Goal: Task Accomplishment & Management: Complete application form

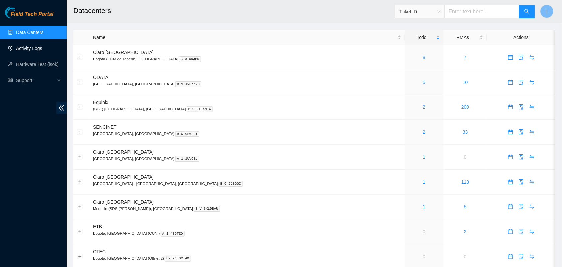
click at [30, 49] on link "Activity Logs" at bounding box center [29, 48] width 26 height 5
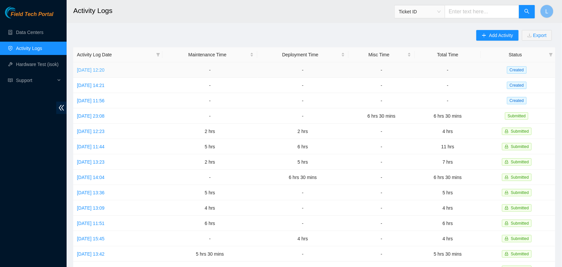
click at [92, 69] on link "Fri, 05 Sep 2025 12:20" at bounding box center [91, 69] width 28 height 5
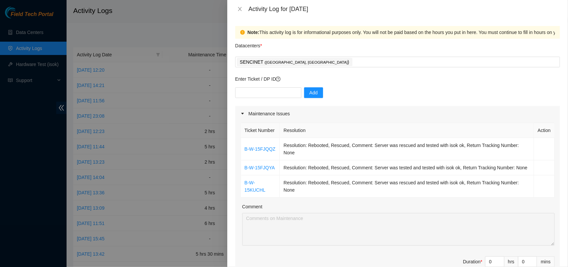
click at [242, 8] on icon "close" at bounding box center [239, 8] width 5 height 5
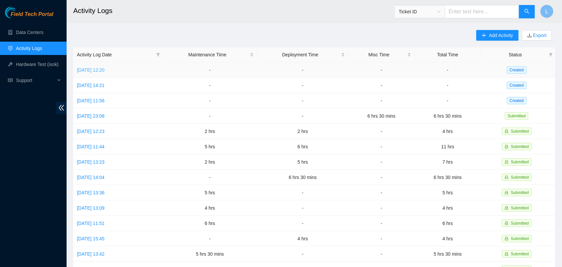
click at [103, 69] on link "Fri, 05 Sep 2025 12:20" at bounding box center [91, 69] width 28 height 5
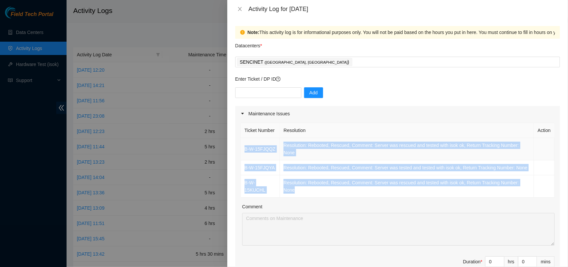
drag, startPoint x: 301, startPoint y: 198, endPoint x: 245, endPoint y: 159, distance: 68.6
click at [245, 159] on tbody "B-W-15FJQQZ Resolution: Rebooted, Rescued, Comment: Server was rescued and test…" at bounding box center [398, 168] width 314 height 60
copy tbody "B-W-15FJQQZ Resolution: Rebooted, Rescued, Comment: Server was rescued and test…"
click at [240, 10] on icon "close" at bounding box center [239, 8] width 5 height 5
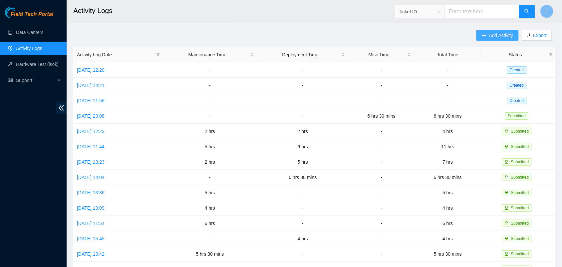
click at [503, 34] on span "Add Activity" at bounding box center [501, 35] width 24 height 7
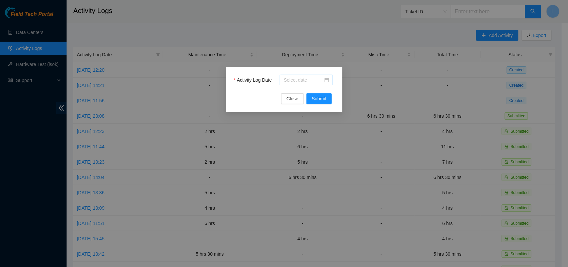
click at [325, 84] on div at bounding box center [306, 80] width 53 height 11
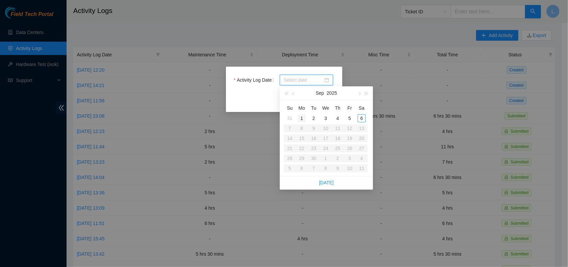
type input "2025-09-01"
click at [302, 120] on div "1" at bounding box center [302, 118] width 8 height 8
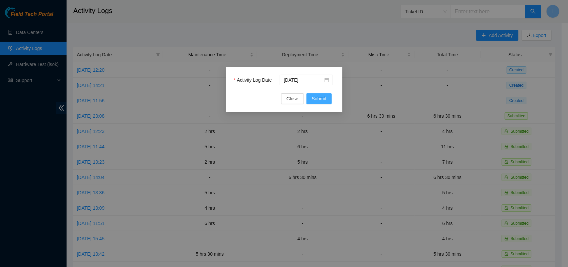
click at [313, 97] on span "Submit" at bounding box center [319, 98] width 15 height 7
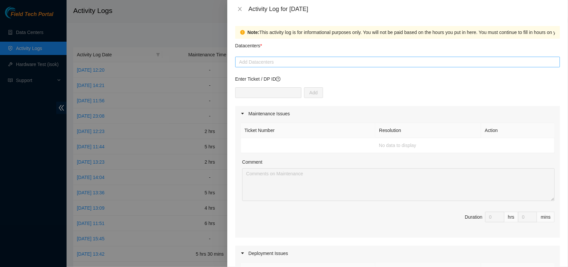
click at [270, 63] on div at bounding box center [398, 62] width 322 height 8
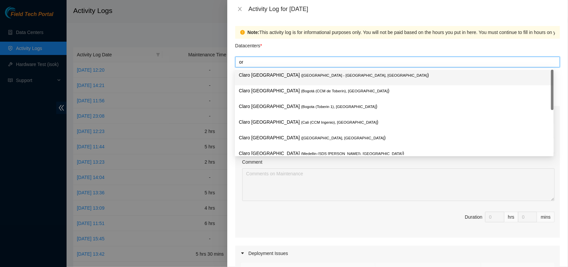
type input "ort"
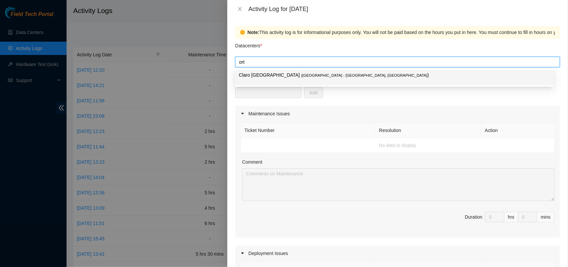
click at [269, 73] on p "Claro Colombia ( Bogota - Ortezal, Colombia )" at bounding box center [394, 75] width 311 height 8
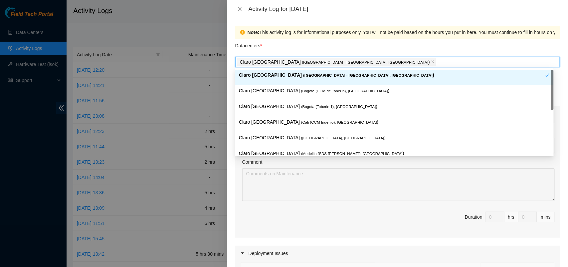
click at [335, 49] on div "Datacenters *" at bounding box center [397, 48] width 325 height 18
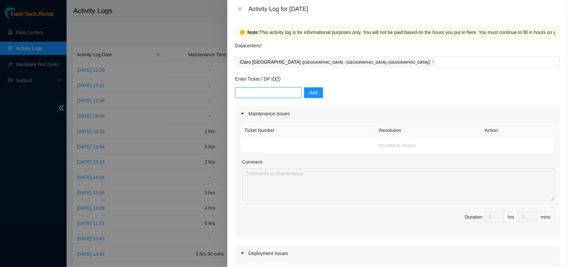
click at [273, 89] on input "text" at bounding box center [268, 92] width 66 height 11
paste input "DP58774"
type input "DP58774"
click at [304, 95] on button "Add" at bounding box center [313, 92] width 19 height 11
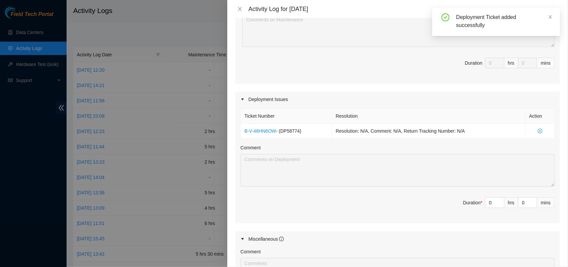
scroll to position [155, 0]
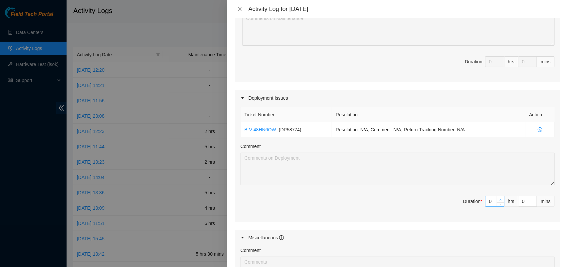
click at [500, 199] on icon "up" at bounding box center [501, 199] width 2 height 2
type input "1"
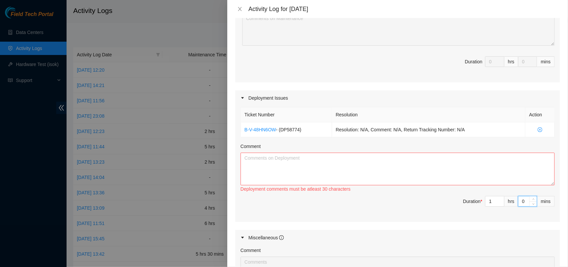
click at [519, 204] on input "0" at bounding box center [528, 201] width 18 height 10
click at [500, 200] on icon "up" at bounding box center [501, 199] width 2 height 2
type input "2"
click at [317, 165] on textarea "Comment" at bounding box center [398, 169] width 314 height 33
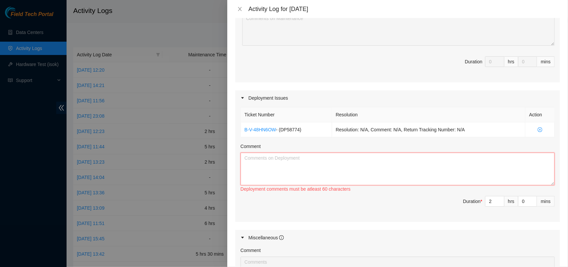
paste textarea "DP58774 went to the warehouse and searched for modules and fibers needed for th…"
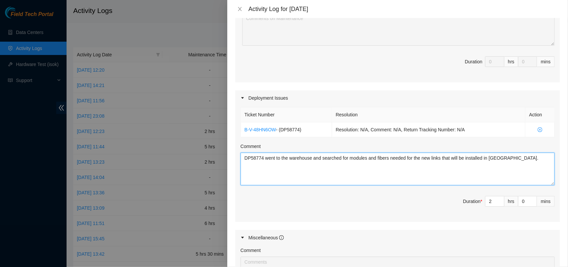
click at [317, 165] on textarea "DP58774 went to the warehouse and searched for modules and fibers needed for th…" at bounding box center [398, 169] width 314 height 33
type textarea "DP58774 went to the warehouse and searched for modules and fibers needed for th…"
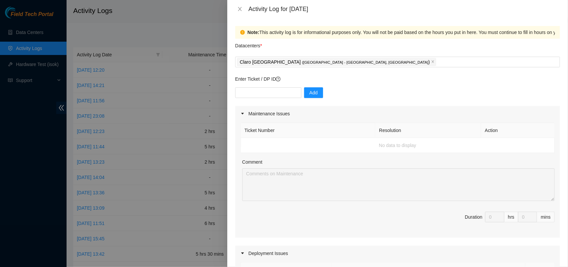
scroll to position [285, 0]
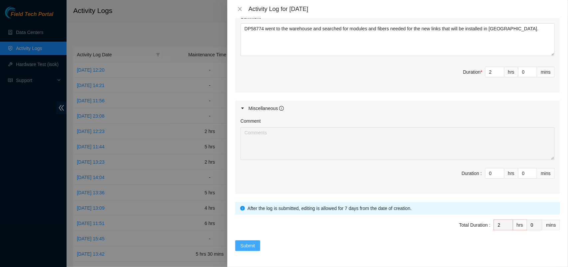
click at [258, 247] on button "Submit" at bounding box center [247, 245] width 25 height 11
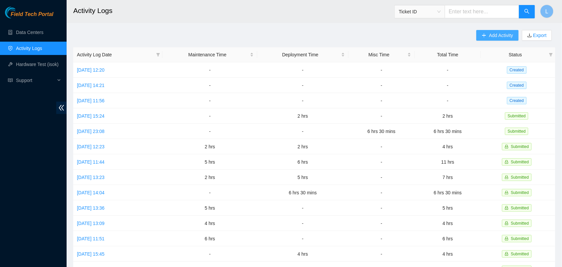
click at [502, 36] on span "Add Activity" at bounding box center [501, 35] width 24 height 7
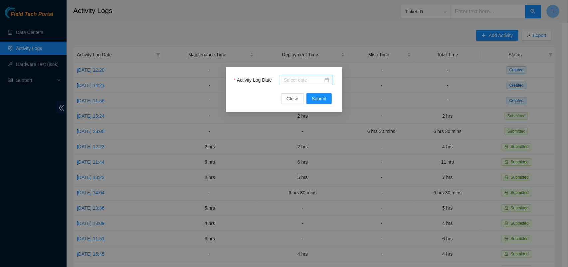
click at [327, 79] on div at bounding box center [306, 79] width 45 height 7
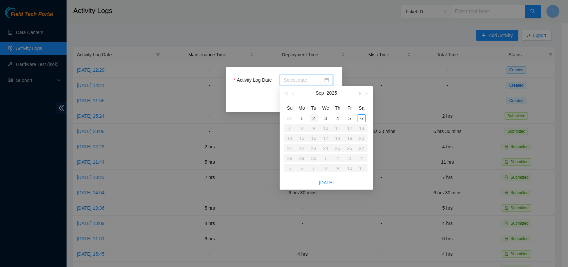
type input "2025-09-02"
click at [314, 119] on div "2" at bounding box center [314, 118] width 8 height 8
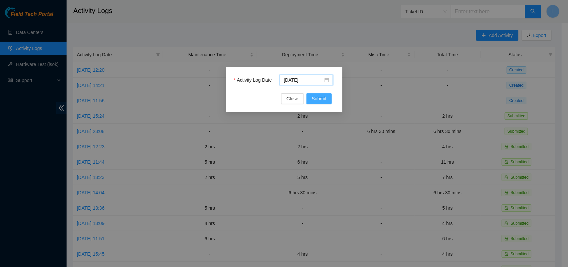
click at [316, 101] on span "Submit" at bounding box center [319, 98] width 15 height 7
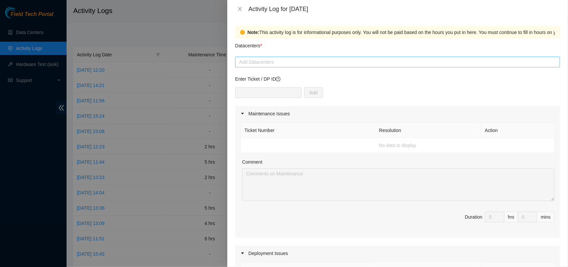
click at [273, 62] on div at bounding box center [398, 62] width 322 height 8
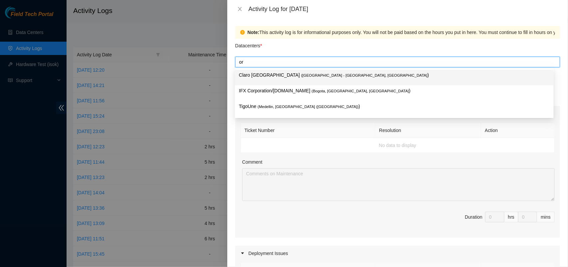
type input "ort"
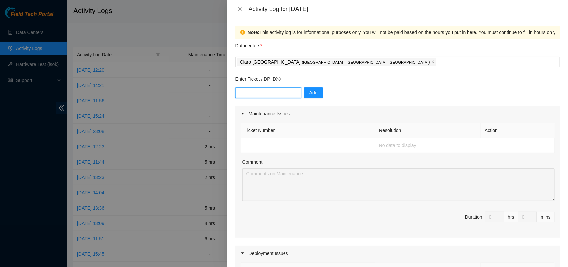
click at [275, 97] on input "text" at bounding box center [268, 92] width 66 height 11
paste input "DP58774"
type input "DP58774"
click at [310, 94] on span "Add" at bounding box center [314, 92] width 8 height 7
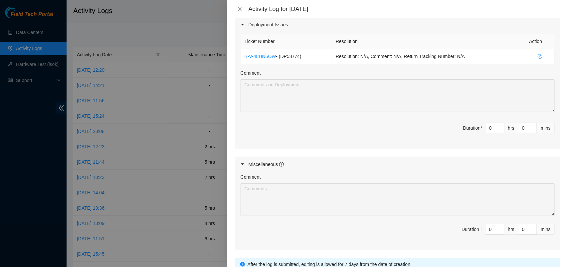
scroll to position [227, 0]
click at [497, 129] on span "Decrease Value" at bounding box center [500, 131] width 7 height 6
click at [500, 127] on icon "up" at bounding box center [501, 127] width 2 height 2
type input "1"
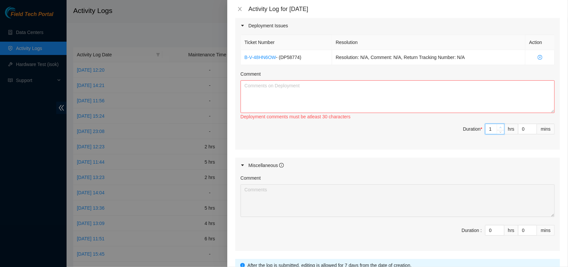
click at [500, 127] on icon "up" at bounding box center [501, 127] width 2 height 2
type input "2"
click at [500, 127] on icon "up" at bounding box center [501, 127] width 2 height 2
type input "3"
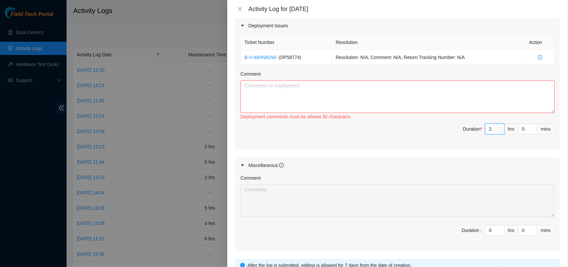
type input "3"
click at [500, 127] on icon "up" at bounding box center [501, 127] width 2 height 2
type input "4"
click at [500, 127] on icon "up" at bounding box center [501, 127] width 2 height 2
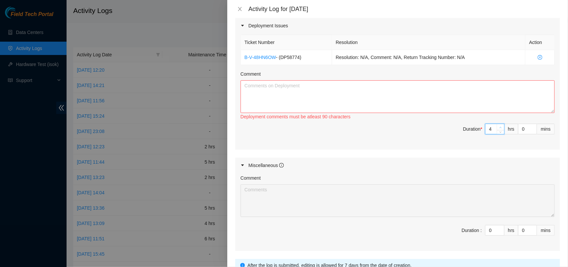
type input "5"
click at [500, 127] on icon "up" at bounding box center [501, 127] width 2 height 2
type input "6"
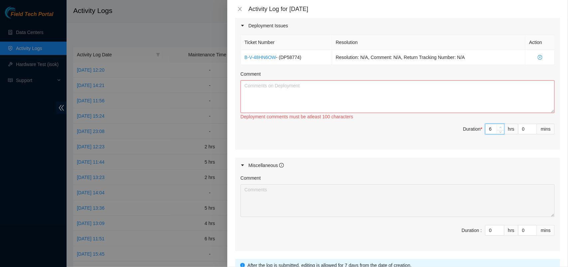
click at [500, 127] on icon "up" at bounding box center [501, 127] width 2 height 2
type input "7"
click at [414, 97] on textarea "Comment" at bounding box center [398, 96] width 314 height 33
paste textarea "DP58774 The entry of elements to the datacenter was registered, new connections…"
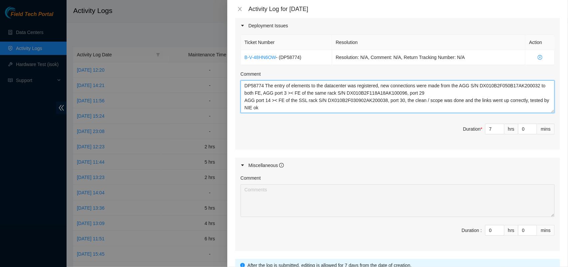
type textarea "DP58774 The entry of elements to the datacenter was registered, new connections…"
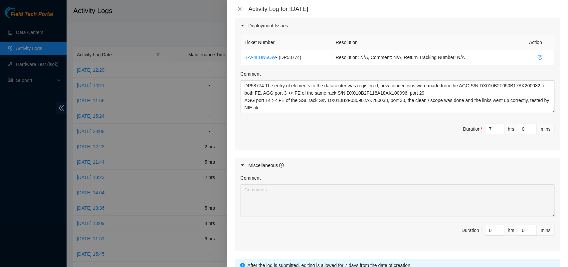
scroll to position [285, 0]
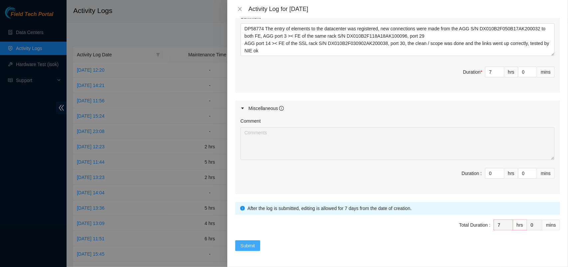
click at [240, 245] on button "Submit" at bounding box center [247, 245] width 25 height 11
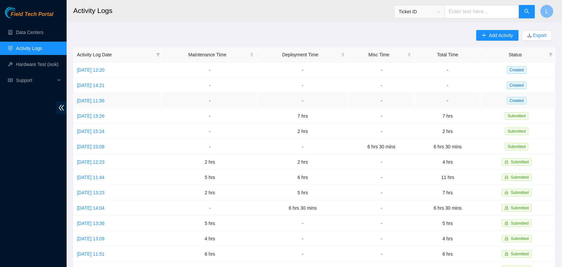
click at [105, 103] on td "Wed, 03 Sep 2025 11:56" at bounding box center [117, 100] width 89 height 15
click at [105, 102] on link "Wed, 03 Sep 2025 11:56" at bounding box center [91, 100] width 28 height 5
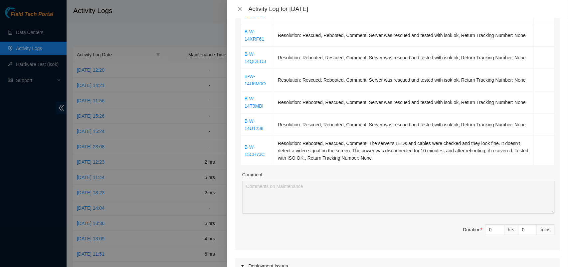
scroll to position [322, 0]
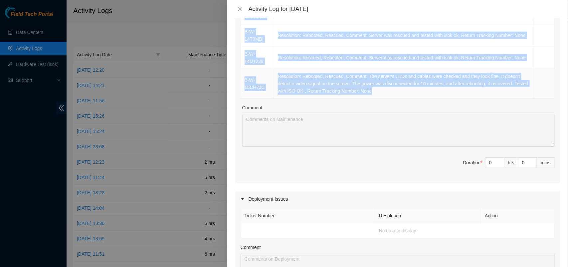
drag, startPoint x: 243, startPoint y: 152, endPoint x: 453, endPoint y: 91, distance: 218.5
copy tbody "B-W-14U120M Resolution: Rescued, Rebooted, Comment: Server was rescued and test…"
click at [497, 159] on span "Increase Value" at bounding box center [500, 161] width 7 height 6
type input "1"
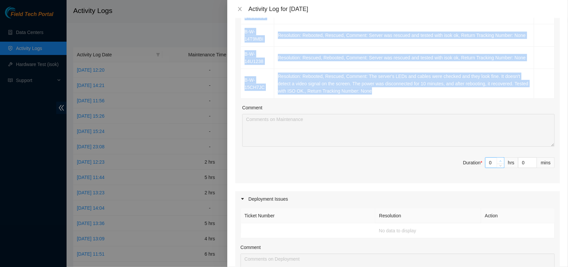
type input "1"
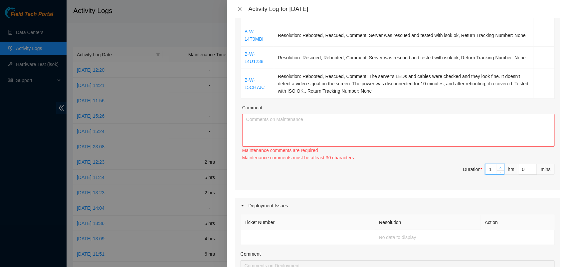
click at [499, 167] on span "up" at bounding box center [501, 167] width 4 height 4
type input "2"
click at [499, 167] on span "up" at bounding box center [501, 167] width 4 height 4
type input "3"
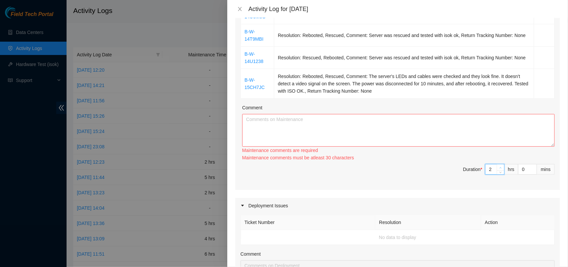
type input "3"
click at [499, 167] on span "up" at bounding box center [501, 167] width 4 height 4
type input "4"
click at [497, 167] on div at bounding box center [500, 169] width 7 height 10
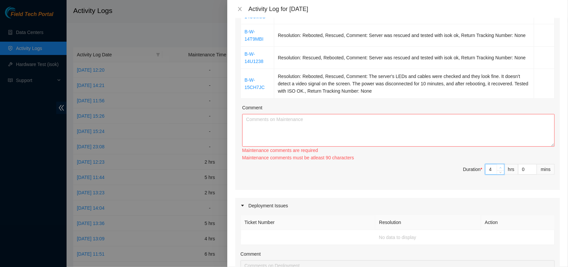
click at [500, 171] on icon "down" at bounding box center [501, 172] width 2 height 2
type input "4"
click at [499, 167] on span "up" at bounding box center [501, 167] width 4 height 4
type input "5"
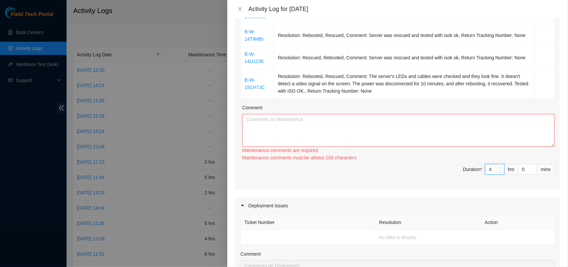
type input "5"
click at [499, 167] on span "up" at bounding box center [501, 167] width 4 height 4
type input "6"
click at [499, 167] on span "up" at bounding box center [501, 167] width 4 height 4
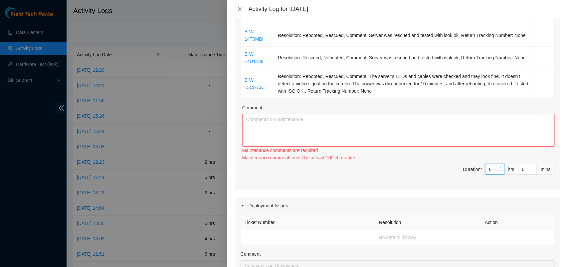
type input "7"
click at [499, 167] on span "up" at bounding box center [501, 167] width 4 height 4
type input "8"
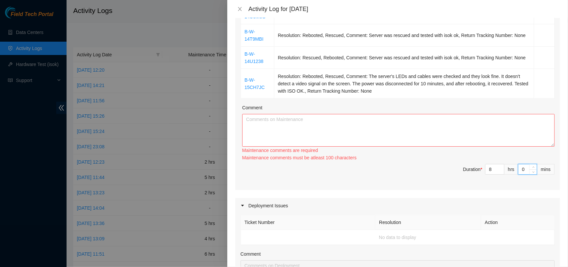
drag, startPoint x: 521, startPoint y: 173, endPoint x: 513, endPoint y: 171, distance: 8.7
click at [519, 171] on input "0" at bounding box center [528, 169] width 18 height 10
type input "3"
type input "30"
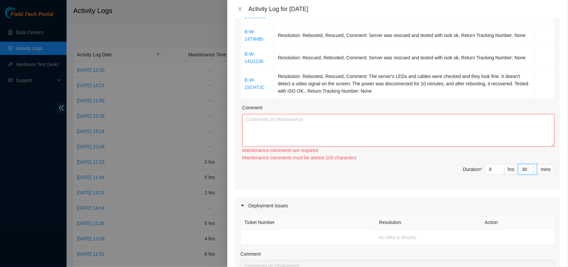
type input "30"
click at [404, 128] on textarea "Comment" at bounding box center [398, 130] width 313 height 33
paste textarea "B-W-14U120M Resolution: Rescued, Rebooted, Comment: Server was rescued and test…"
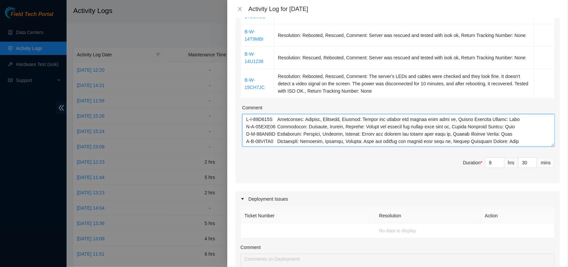
scroll to position [72, 0]
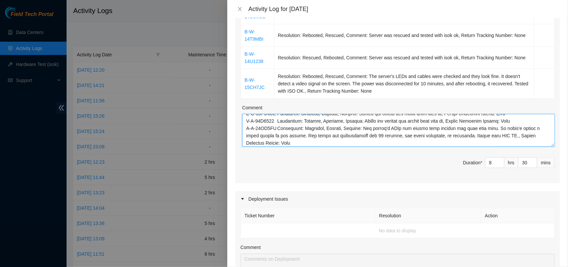
type textarea "B-W-14U120M Resolution: Rescued, Rebooted, Comment: Server was rescued and test…"
click at [377, 164] on span "Duration * 8 hrs 30 mins" at bounding box center [398, 166] width 314 height 19
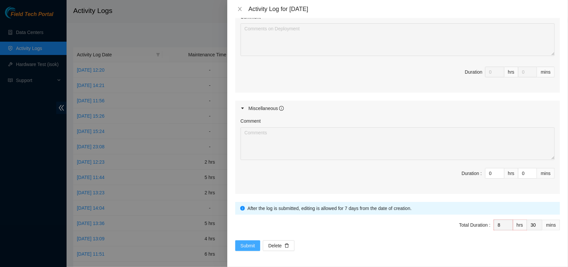
click at [248, 243] on span "Submit" at bounding box center [248, 245] width 15 height 7
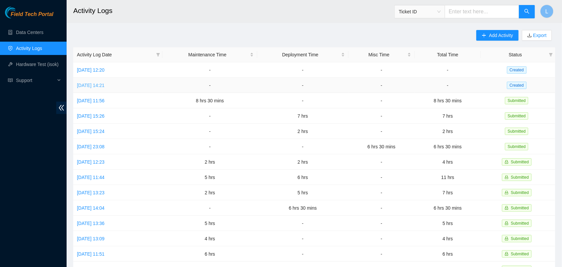
click at [92, 85] on link "Thu, 04 Sep 2025 14:21" at bounding box center [91, 85] width 28 height 5
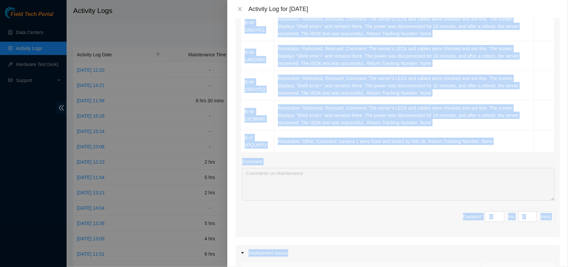
scroll to position [155, 0]
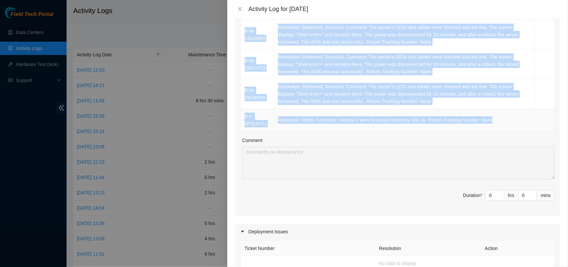
drag, startPoint x: 245, startPoint y: 150, endPoint x: 496, endPoint y: 122, distance: 252.7
click at [496, 122] on tbody "B-W-156UYG1 Resolution: Rebooted, Rescued, Comment: The server's LEDs and cable…" at bounding box center [398, 60] width 314 height 141
copy tbody "B-W-156UYG1 Resolution: Rebooted, Rescued, Comment: The server's LEDs and cable…"
click at [497, 191] on span "Increase Value" at bounding box center [500, 193] width 7 height 6
type input "1"
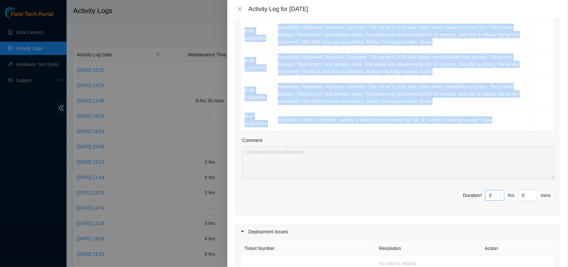
type input "1"
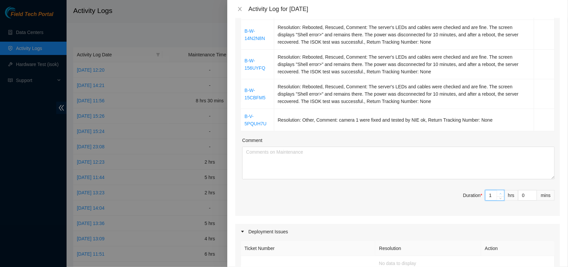
click at [497, 191] on span "Increase Value" at bounding box center [500, 193] width 7 height 6
type input "2"
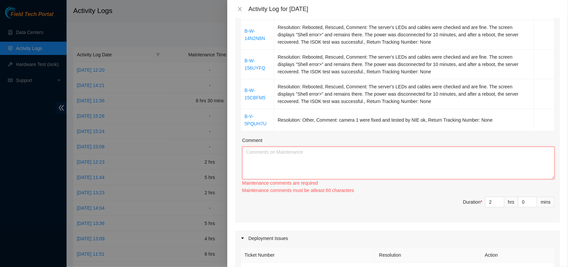
click at [462, 173] on textarea "Comment" at bounding box center [398, 163] width 313 height 33
paste textarea "B-W-156UYG1 Resolution: Rebooted, Rescued, Comment: The server's LEDs and cable…"
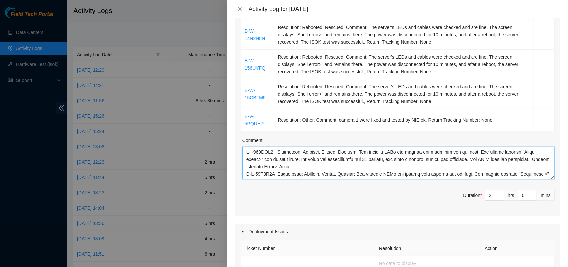
scroll to position [64, 0]
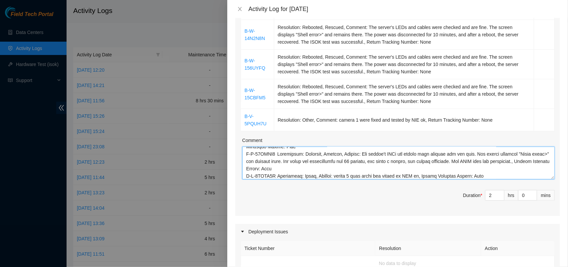
type textarea "B-W-156UYG1 Resolution: Rebooted, Rescued, Comment: The server's LEDs and cable…"
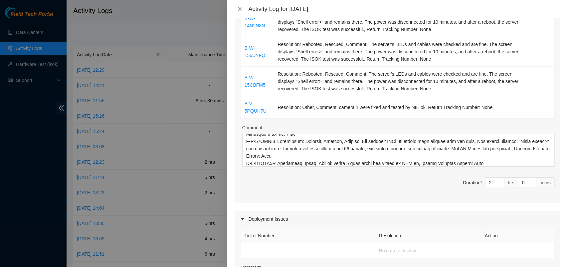
scroll to position [0, 0]
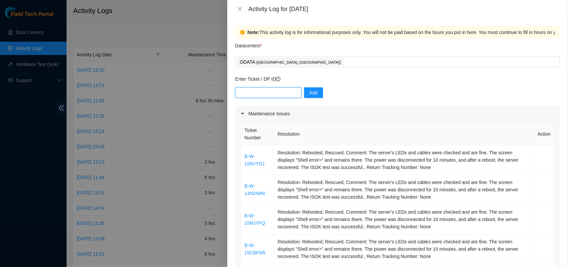
click at [262, 95] on input "text" at bounding box center [268, 92] width 66 height 11
paste input "DP84223"
type input "DP84223"
click at [304, 94] on button "Add" at bounding box center [313, 92] width 19 height 11
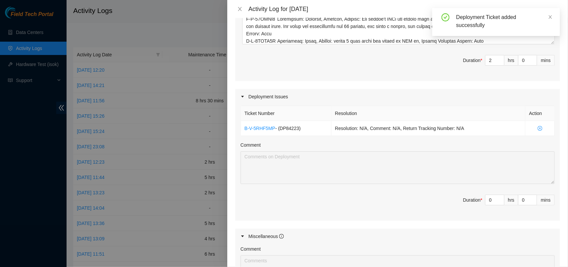
scroll to position [266, 0]
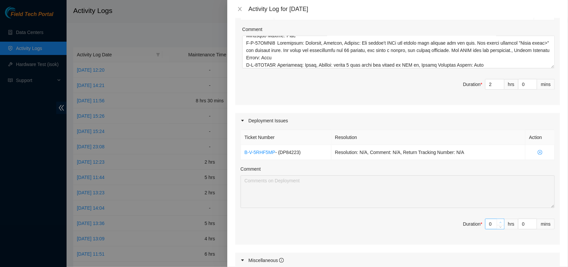
click at [500, 222] on icon "up" at bounding box center [501, 222] width 2 height 2
type input "1"
type input "3"
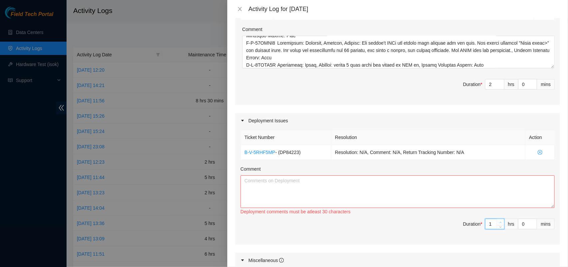
click at [500, 222] on icon "up" at bounding box center [501, 222] width 2 height 2
type input "2"
type input "4"
click at [500, 222] on icon "up" at bounding box center [501, 222] width 2 height 2
type input "3"
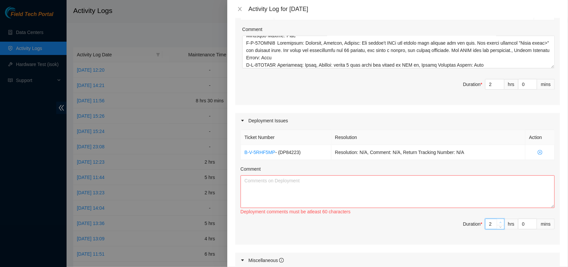
type input "5"
click at [500, 222] on icon "up" at bounding box center [501, 222] width 2 height 2
type input "4"
type input "6"
click at [497, 229] on span "Decrease Value" at bounding box center [500, 226] width 7 height 6
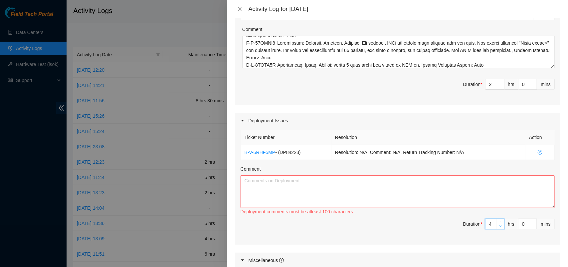
type input "3"
type input "5"
click at [499, 227] on span "down" at bounding box center [501, 226] width 4 height 4
type input "2"
type input "4"
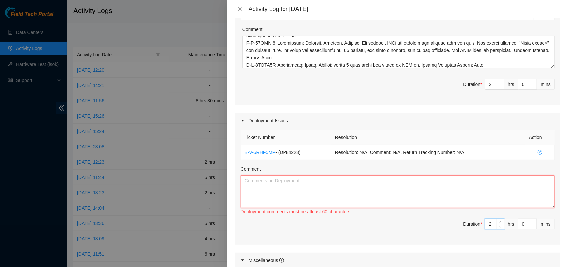
click at [275, 197] on textarea "Comment" at bounding box center [398, 191] width 314 height 33
paste textarea "DP84223, reference photographs of the racks were taken and sent to NIE, measure…"
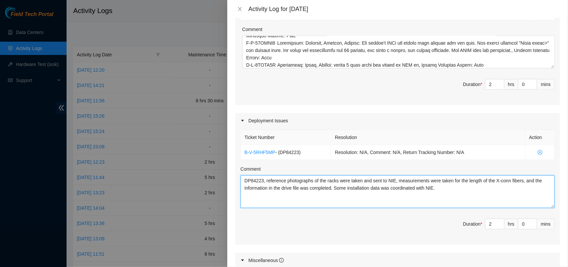
type textarea "DP84223, reference photographs of the racks were taken and sent to NIE, measure…"
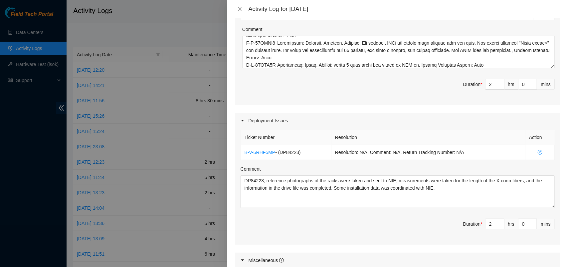
click at [344, 231] on span "Duration * 2 hrs 0 mins" at bounding box center [398, 227] width 314 height 19
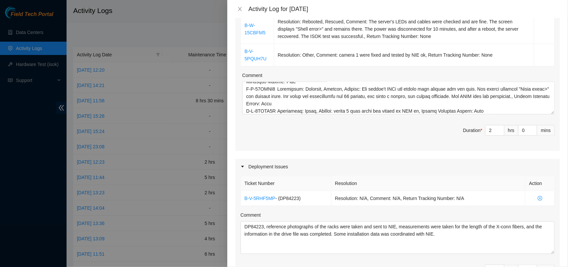
scroll to position [217, 0]
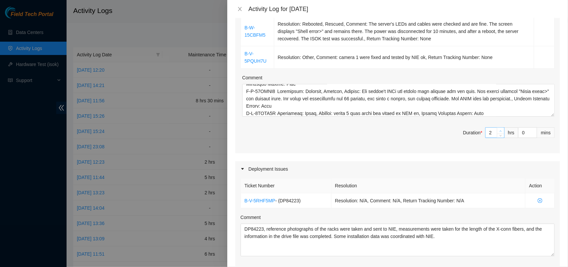
click at [500, 132] on icon "up" at bounding box center [501, 131] width 2 height 2
type input "3"
type input "5"
click at [500, 132] on icon "up" at bounding box center [501, 131] width 2 height 2
type input "4"
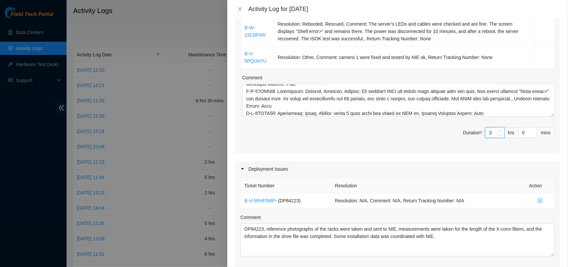
type input "6"
click at [500, 132] on icon "up" at bounding box center [501, 131] width 2 height 2
type input "5"
type input "7"
click at [500, 132] on icon "up" at bounding box center [501, 131] width 2 height 2
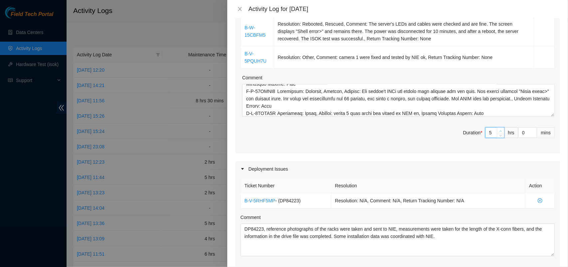
type input "6"
type input "8"
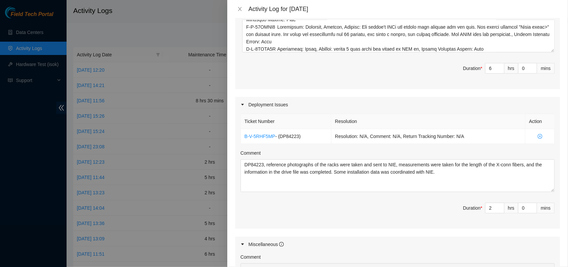
scroll to position [286, 0]
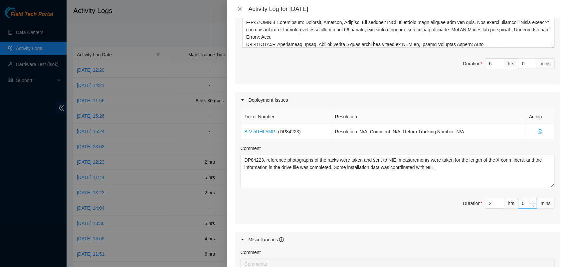
click at [519, 205] on input "0" at bounding box center [528, 203] width 18 height 10
type input "30"
click at [500, 66] on icon "down" at bounding box center [501, 66] width 2 height 2
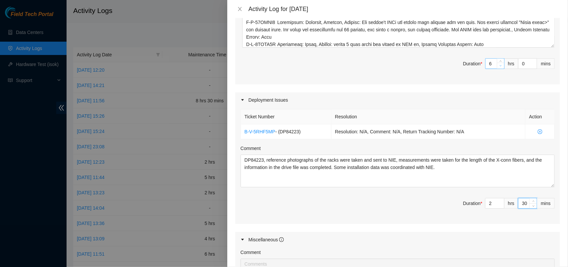
type input "5"
type input "7"
click at [519, 66] on input "0" at bounding box center [528, 64] width 18 height 10
type input "30"
type input "8"
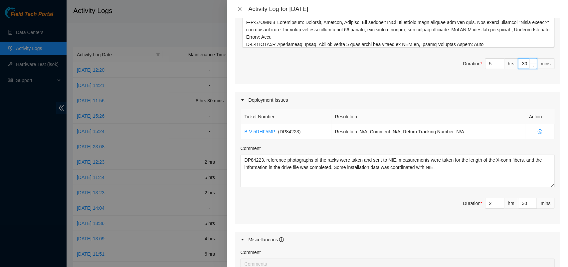
type input "0"
type input "30"
click at [415, 70] on span "Duration * 5 hrs 30 mins" at bounding box center [398, 67] width 314 height 19
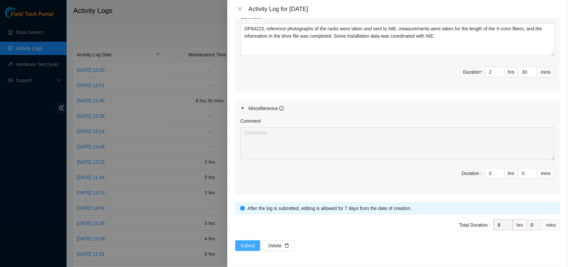
click at [250, 247] on span "Submit" at bounding box center [248, 245] width 15 height 7
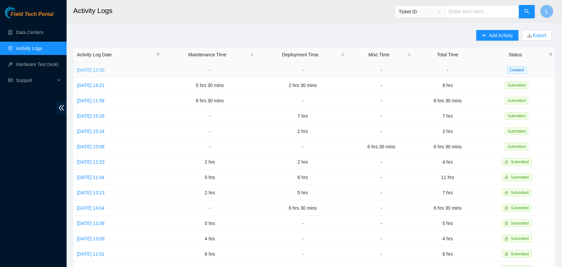
click at [102, 70] on link "Fri, 05 Sep 2025 12:20" at bounding box center [91, 69] width 28 height 5
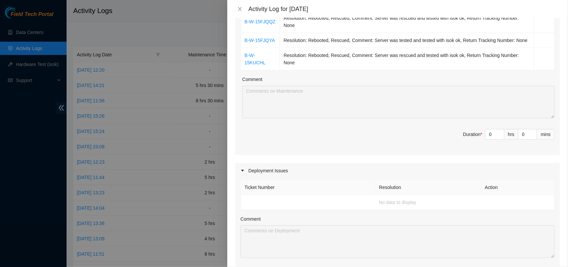
scroll to position [127, 0]
click at [500, 135] on icon "up" at bounding box center [501, 133] width 2 height 2
type input "1"
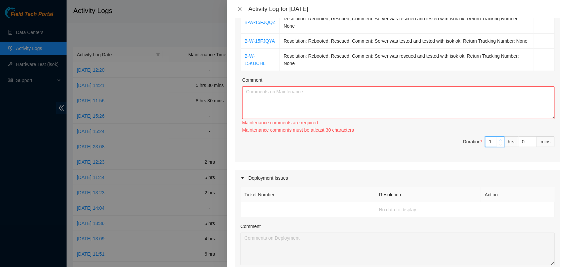
click at [500, 140] on icon "up" at bounding box center [501, 140] width 2 height 2
type input "2"
click at [494, 132] on div "Maintenance comments must be atleast 60 characters" at bounding box center [398, 132] width 313 height 0
click at [499, 146] on span "down" at bounding box center [501, 144] width 4 height 4
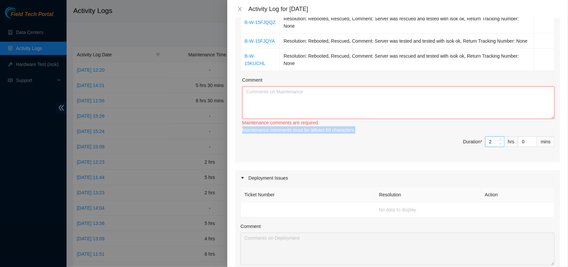
type input "1"
click at [438, 119] on textarea "Comment" at bounding box center [398, 102] width 313 height 33
click at [239, 9] on icon "close" at bounding box center [239, 8] width 5 height 5
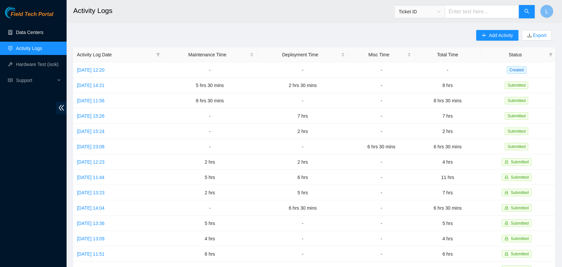
click at [30, 33] on link "Data Centers" at bounding box center [29, 32] width 27 height 5
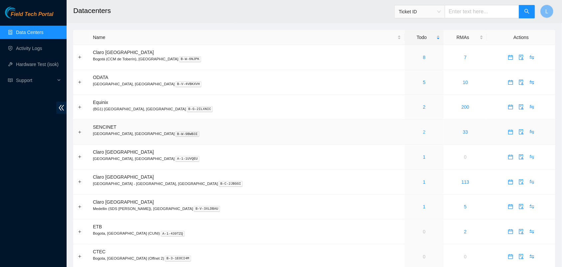
click at [423, 134] on link "2" at bounding box center [424, 131] width 3 height 5
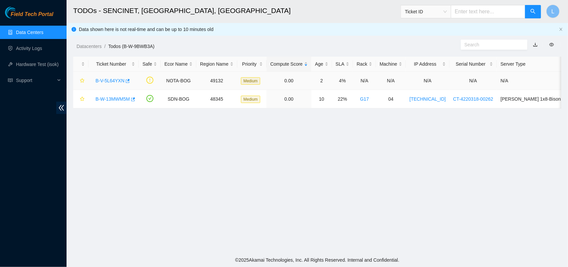
click at [114, 81] on link "B-V-5L64YXN" at bounding box center [110, 80] width 29 height 5
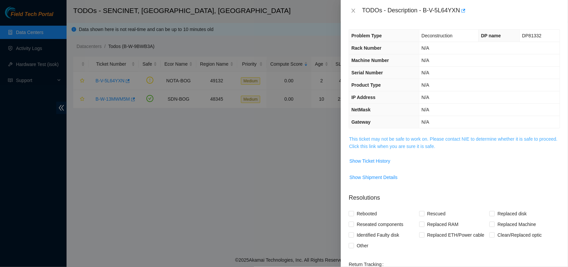
click at [383, 144] on link "This ticket may not be safe to work on. Please contact NIE to determine whether…" at bounding box center [453, 142] width 208 height 13
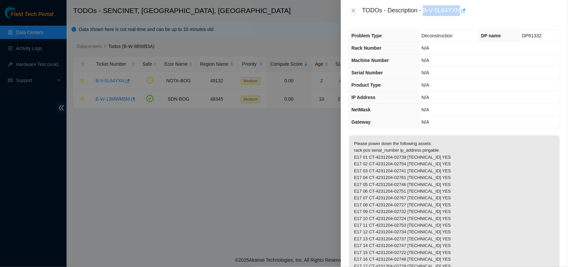
drag, startPoint x: 424, startPoint y: 13, endPoint x: 459, endPoint y: 12, distance: 35.3
click at [459, 12] on div "TODOs - Description - B-V-5L64YXN" at bounding box center [461, 10] width 198 height 11
copy div "B-V-5L64YXN"
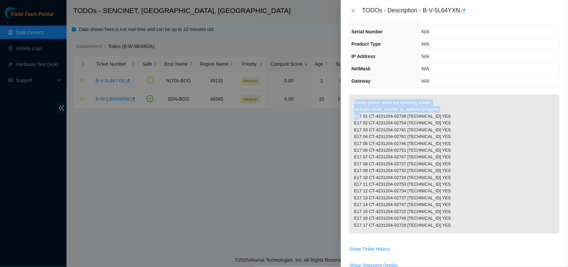
scroll to position [48, 0]
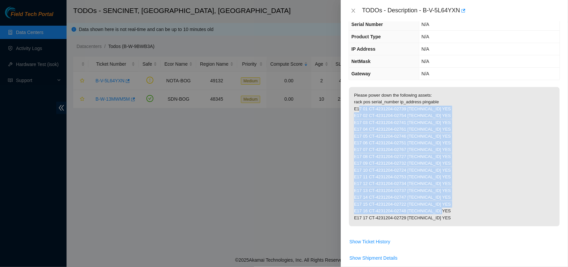
drag, startPoint x: 354, startPoint y: 165, endPoint x: 440, endPoint y: 227, distance: 106.2
click at [440, 226] on p "Please power down the following assets: rack pos serial_number ip_address pinga…" at bounding box center [454, 156] width 211 height 139
copy p "E17 01 CT-4231204-02739 2.16.57.37 YES E17 02 CT-4231204-02754 2.16.57.38 YES E…"
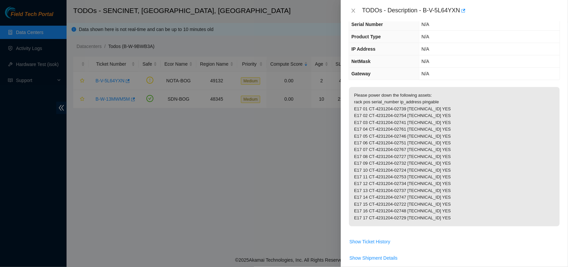
click at [244, 143] on div at bounding box center [284, 133] width 568 height 267
click at [355, 8] on icon "close" at bounding box center [353, 10] width 5 height 5
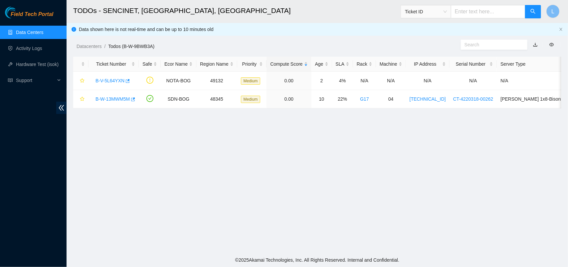
scroll to position [70, 0]
click at [24, 47] on link "Activity Logs" at bounding box center [29, 48] width 26 height 5
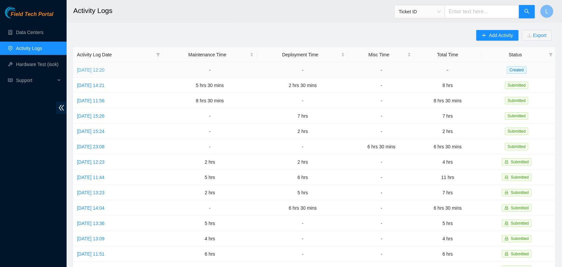
click at [96, 71] on link "Fri, 05 Sep 2025 12:20" at bounding box center [91, 69] width 28 height 5
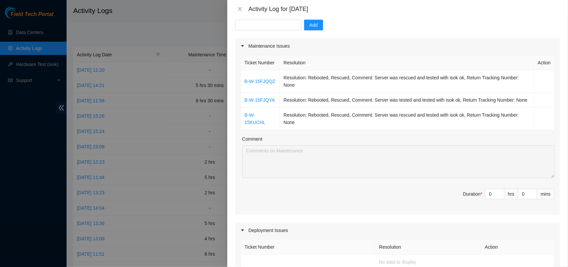
scroll to position [69, 0]
click at [499, 193] on span "up" at bounding box center [501, 191] width 4 height 4
type input "1"
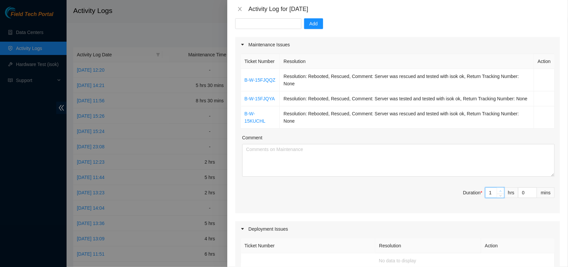
click at [499, 193] on span "up" at bounding box center [501, 191] width 4 height 4
type input "2"
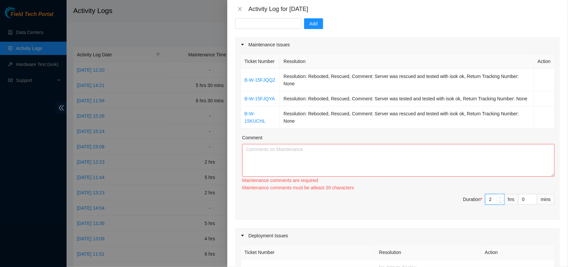
click at [496, 191] on div "Maintenance comments are required Maintenance comments must be atleast 30 chara…" at bounding box center [398, 183] width 313 height 15
click at [452, 141] on div "Ticket Number Resolution Action B-W-15FJQQZ Resolution: Rebooted, Rescued, Comm…" at bounding box center [397, 135] width 325 height 167
click at [450, 157] on textarea "Comment" at bounding box center [398, 160] width 313 height 33
paste textarea "Confirmed with NIR and the following servers were powered down: E17 01 CT-42312…"
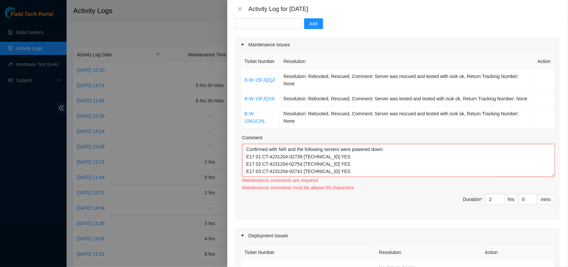
scroll to position [101, 0]
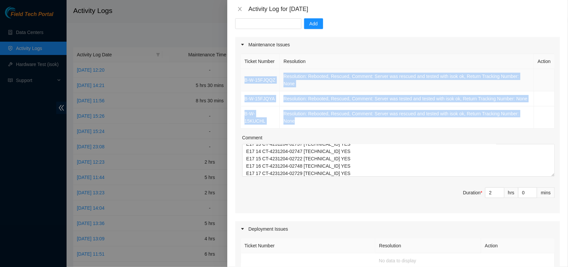
drag, startPoint x: 305, startPoint y: 130, endPoint x: 244, endPoint y: 88, distance: 73.5
click at [244, 88] on tbody "B-W-15FJQQZ Resolution: Rebooted, Rescued, Comment: Server was rescued and test…" at bounding box center [398, 99] width 314 height 60
copy tbody "B-W-15FJQQZ Resolution: Rebooted, Rescued, Comment: Server was rescued and test…"
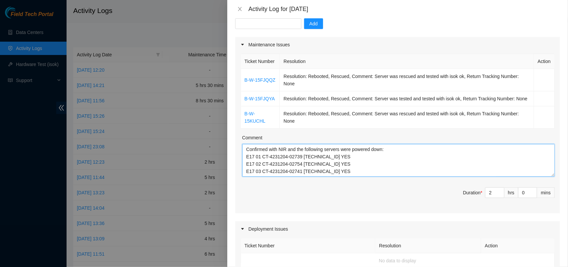
click at [245, 159] on textarea "Confirmed with NIR and the following servers were powered down: E17 01 CT-42312…" at bounding box center [398, 160] width 313 height 33
paste textarea "B-W-15FJQQZ Resolution: Rebooted, Rescued, Comment: Server was rescued and test…"
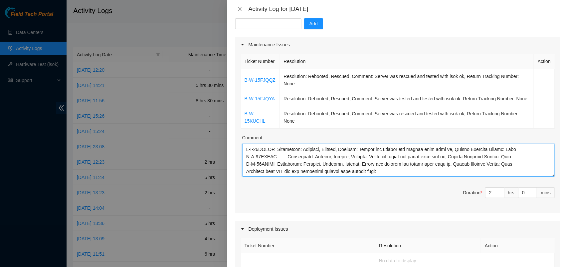
type textarea "B-W-15FJQQZ Resolution: Rebooted, Rescued, Comment: Server was rescued and test…"
click at [497, 197] on span "Decrease Value" at bounding box center [500, 194] width 7 height 6
type input "1"
click at [500, 192] on icon "up" at bounding box center [501, 191] width 2 height 2
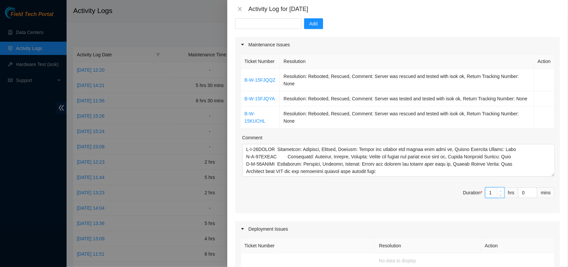
type input "2"
click at [500, 192] on icon "up" at bounding box center [501, 191] width 2 height 2
type input "3"
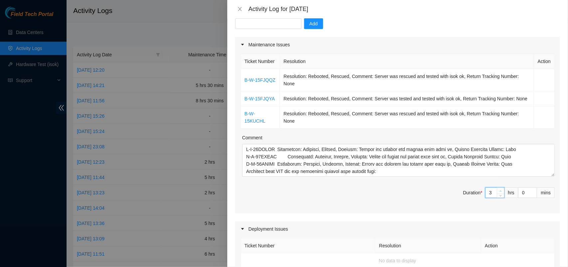
click at [500, 192] on icon "up" at bounding box center [501, 191] width 2 height 2
type input "4"
click at [500, 192] on icon "up" at bounding box center [501, 191] width 2 height 2
type input "5"
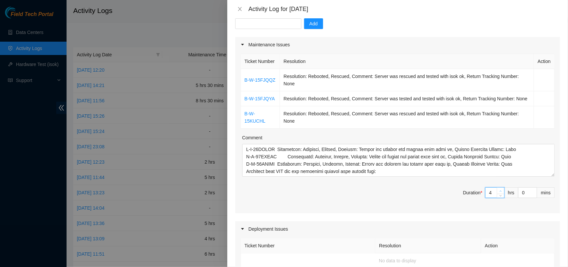
type input "5"
drag, startPoint x: 523, startPoint y: 201, endPoint x: 510, endPoint y: 200, distance: 12.7
click at [510, 200] on span "Duration * 5 hrs 0 mins" at bounding box center [398, 196] width 314 height 19
type input "3"
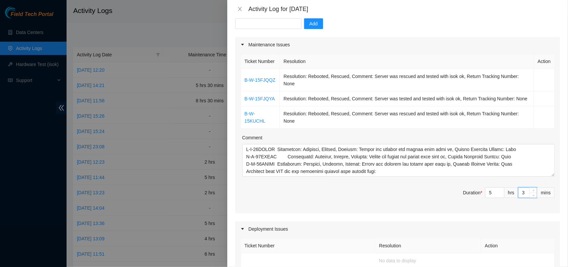
type input "30"
click at [407, 225] on div "Maintenance Issues Ticket Number Resolution Action B-W-15FJQQZ Resolution: Rebo…" at bounding box center [397, 245] width 325 height 417
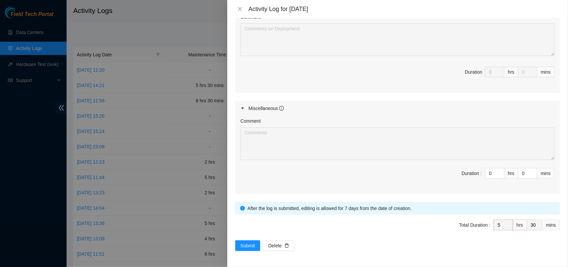
scroll to position [337, 0]
click at [241, 249] on span "Submit" at bounding box center [248, 245] width 15 height 7
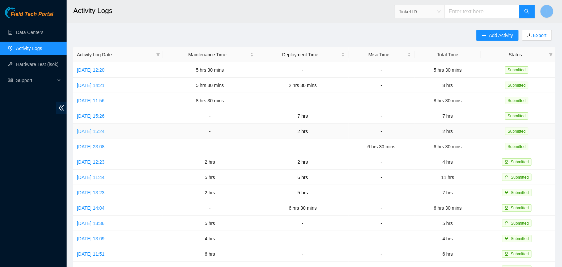
click at [105, 130] on link "Mon, 01 Sep 2025 15:24" at bounding box center [91, 131] width 28 height 5
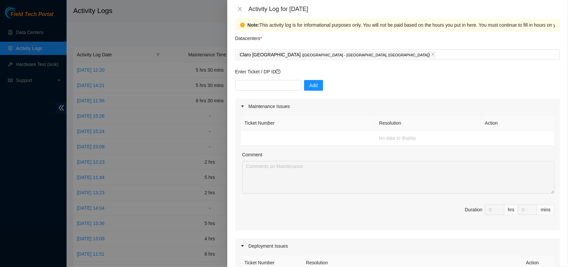
scroll to position [0, 0]
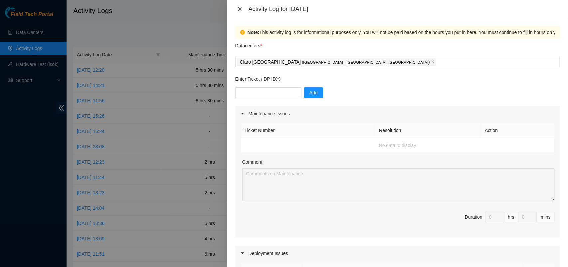
click at [238, 9] on icon "close" at bounding box center [239, 8] width 5 height 5
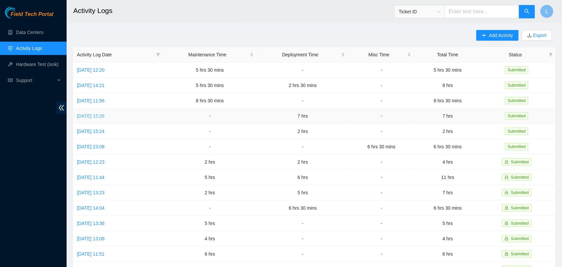
click at [105, 117] on link "Tue, 02 Sep 2025 15:26" at bounding box center [91, 115] width 28 height 5
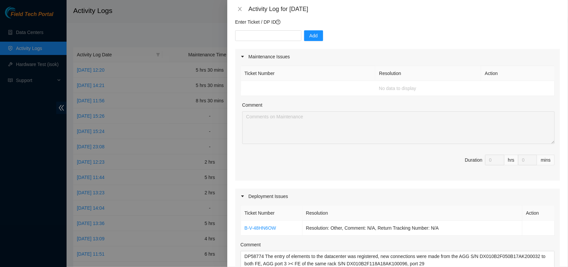
scroll to position [285, 0]
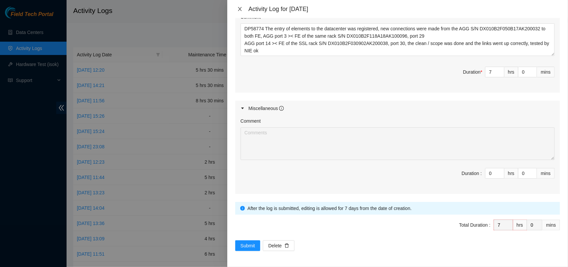
click at [238, 9] on icon "close" at bounding box center [239, 8] width 5 height 5
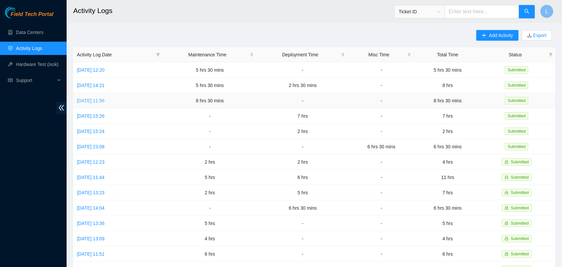
click at [104, 102] on link "Wed, 03 Sep 2025 11:56" at bounding box center [91, 100] width 28 height 5
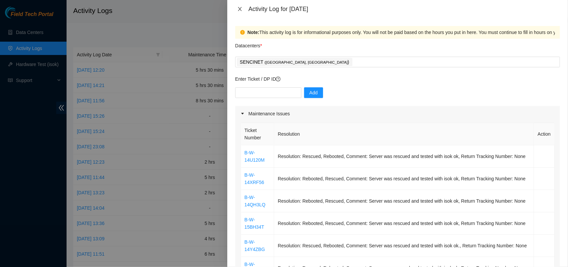
click at [238, 8] on icon "close" at bounding box center [239, 8] width 5 height 5
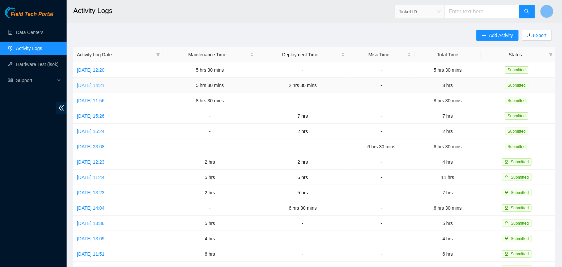
click at [105, 85] on link "Thu, 04 Sep 2025 14:21" at bounding box center [91, 85] width 28 height 5
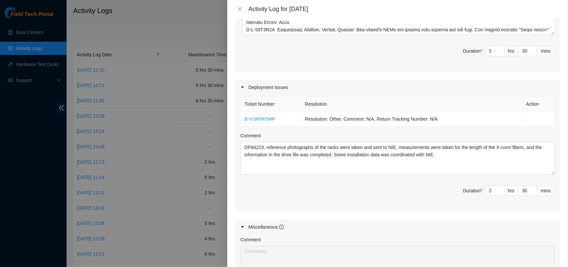
scroll to position [0, 0]
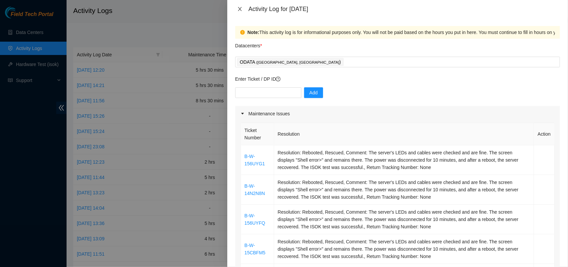
click at [244, 10] on button "Close" at bounding box center [239, 9] width 9 height 6
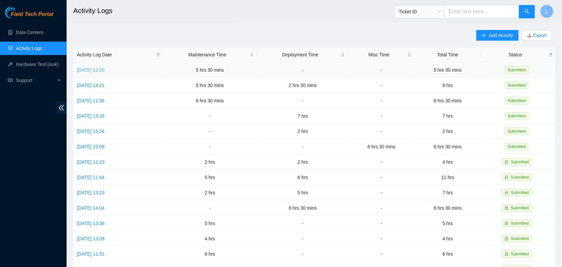
click at [104, 70] on link "Fri, 05 Sep 2025 12:20" at bounding box center [91, 69] width 28 height 5
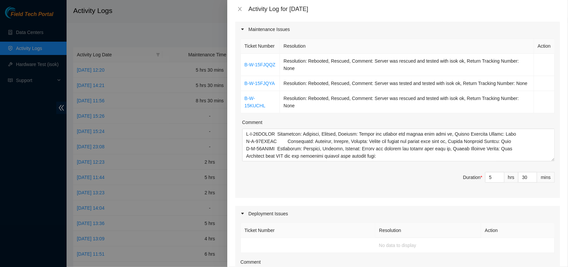
scroll to position [89, 0]
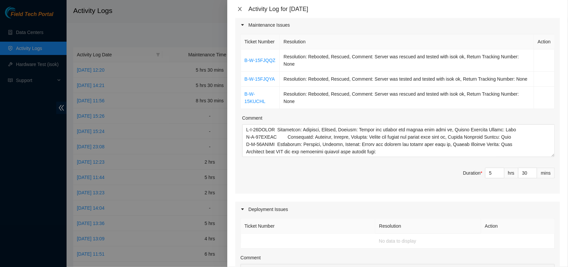
click at [238, 9] on icon "close" at bounding box center [239, 8] width 5 height 5
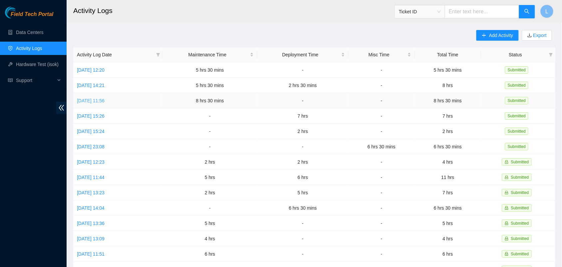
click at [102, 102] on link "Wed, 03 Sep 2025 11:56" at bounding box center [91, 100] width 28 height 5
